Goal: Task Accomplishment & Management: Manage account settings

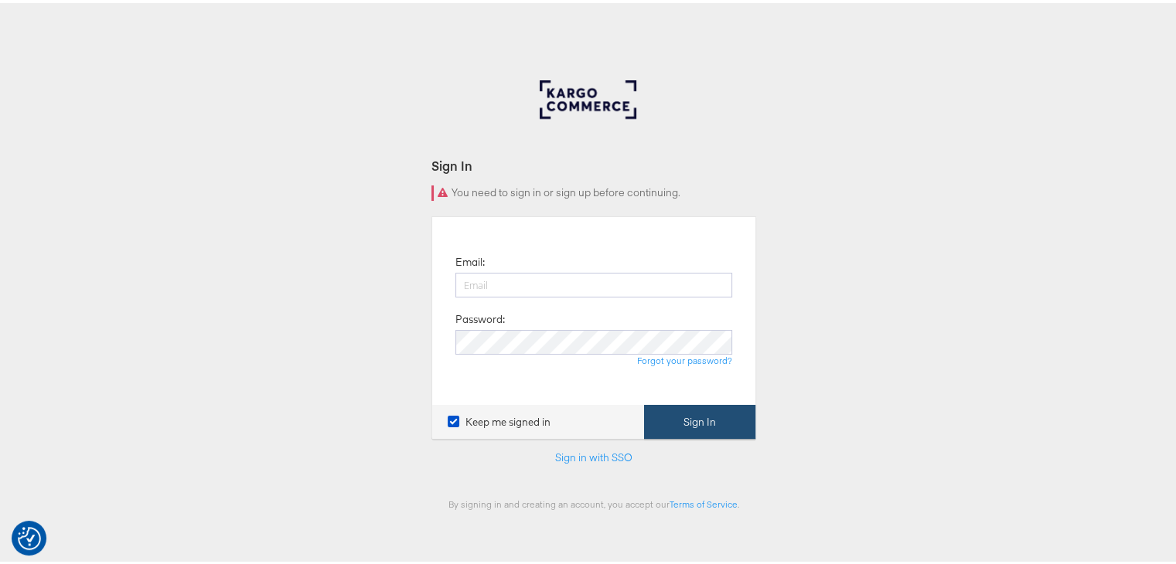
type input "[EMAIL_ADDRESS][DOMAIN_NAME]"
click at [665, 421] on button "Sign In" at bounding box center [699, 419] width 111 height 35
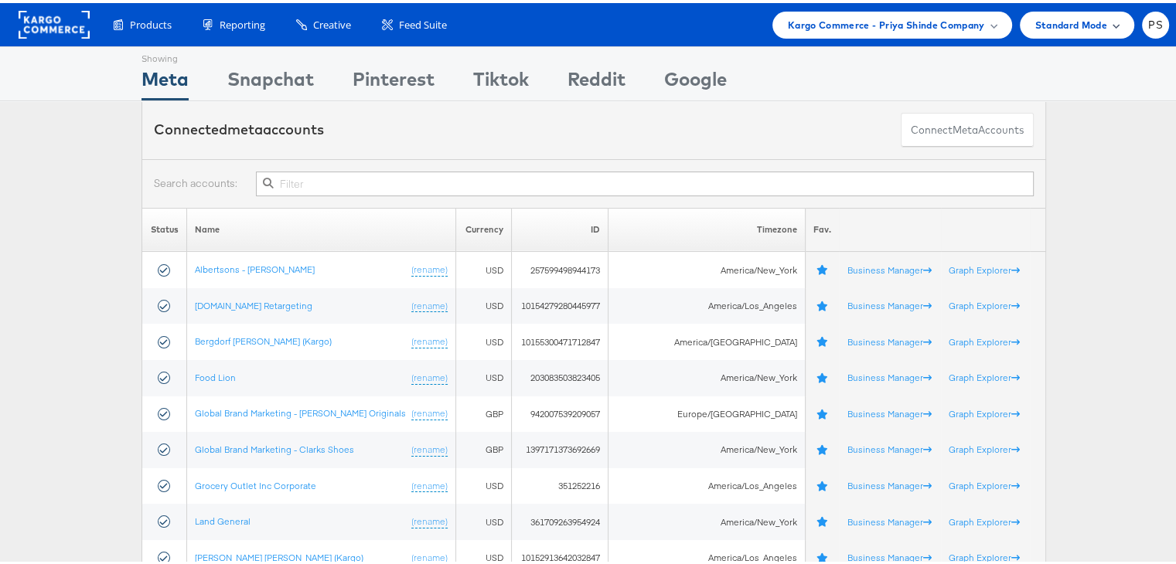
click at [1055, 30] on div "Standard Mode" at bounding box center [1077, 22] width 114 height 27
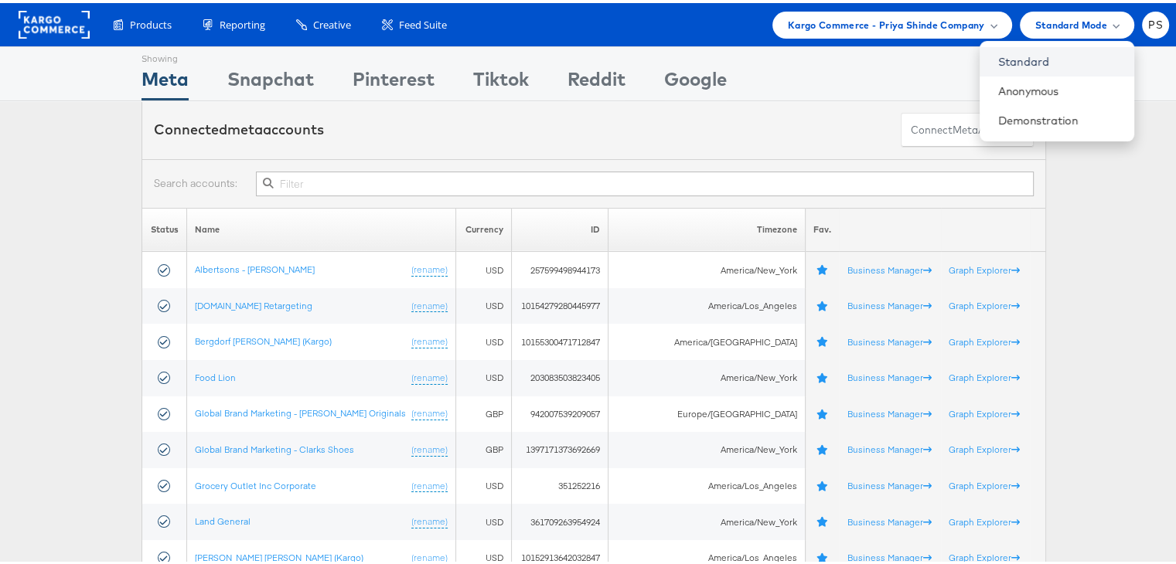
click at [1003, 51] on link "Standard" at bounding box center [1060, 58] width 124 height 15
